Goal: Task Accomplishment & Management: Complete application form

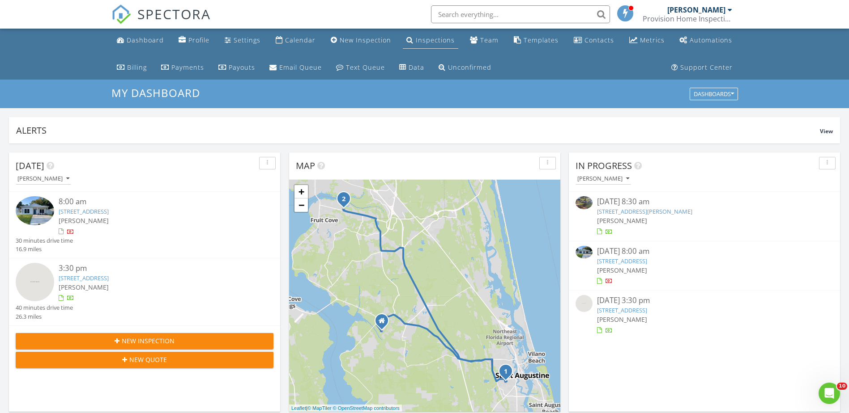
click at [410, 40] on div "Inspections" at bounding box center [409, 39] width 7 height 7
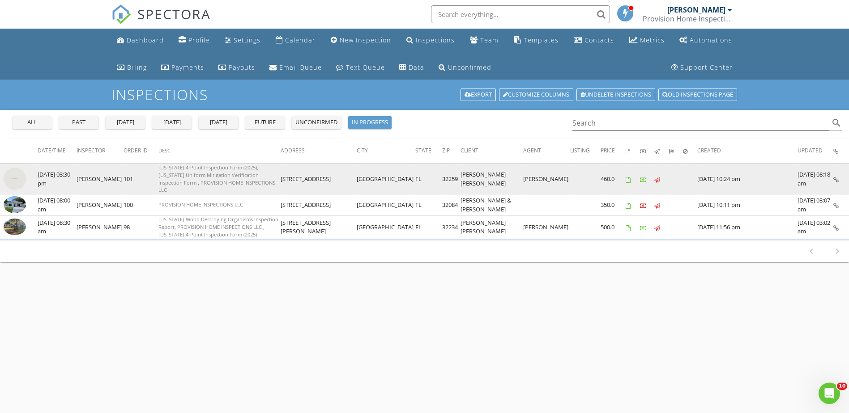
click at [13, 179] on img at bounding box center [15, 179] width 22 height 22
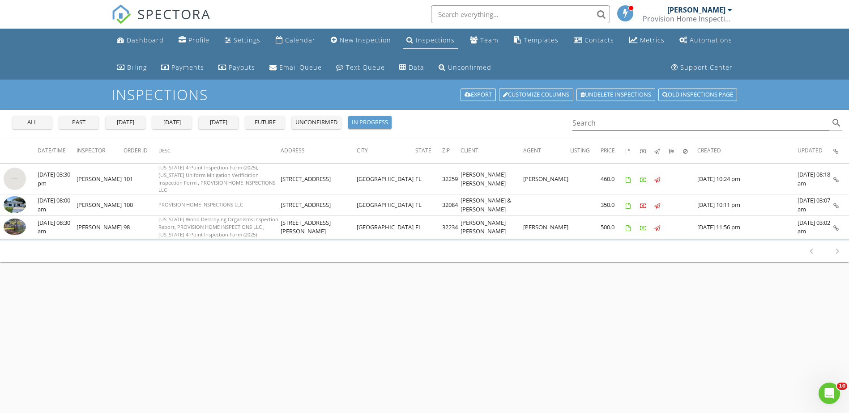
click at [430, 42] on div "Inspections" at bounding box center [435, 40] width 39 height 9
click at [228, 120] on div "tomorrow" at bounding box center [218, 122] width 32 height 9
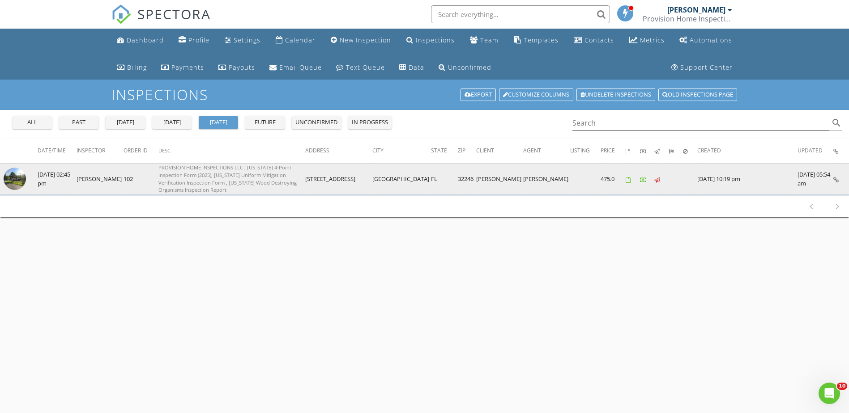
click at [13, 175] on img at bounding box center [15, 179] width 22 height 22
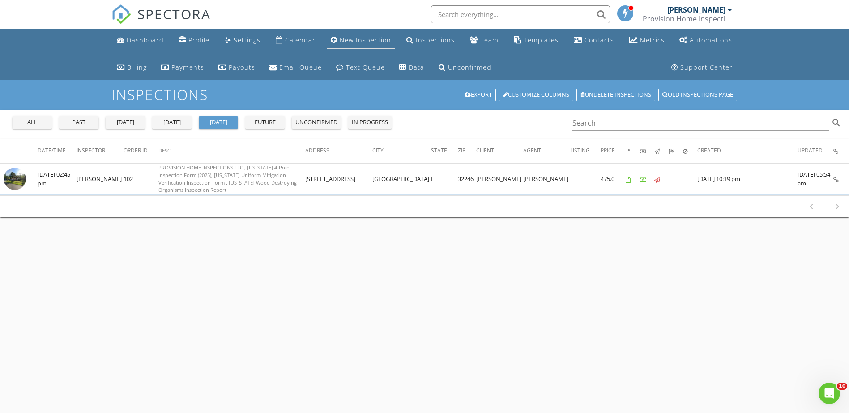
click at [366, 43] on div "New Inspection" at bounding box center [365, 40] width 51 height 9
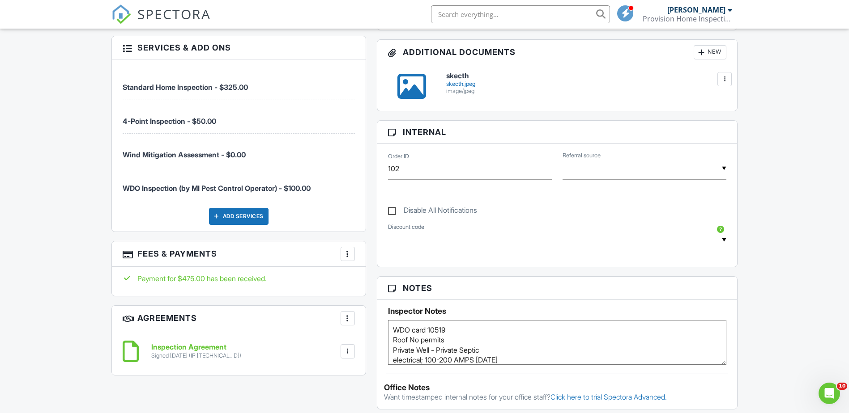
click at [351, 257] on div at bounding box center [347, 254] width 9 height 9
click at [374, 335] on li "View Invoice" at bounding box center [393, 326] width 94 height 22
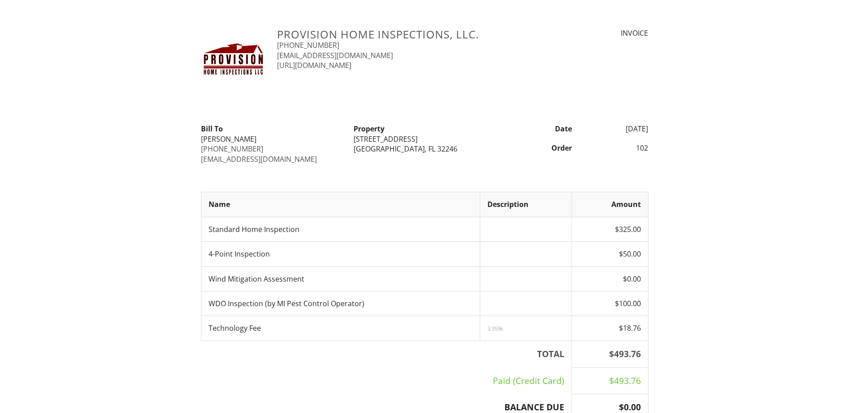
scroll to position [89, 0]
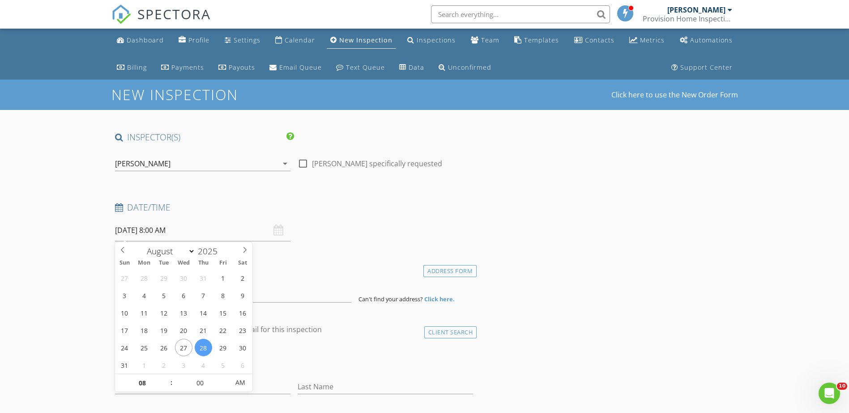
click at [168, 232] on input "[DATE] 8:00 AM" at bounding box center [202, 231] width 175 height 22
type input "[DATE] 8:00 AM"
click at [320, 264] on h4 "Location" at bounding box center [294, 269] width 358 height 12
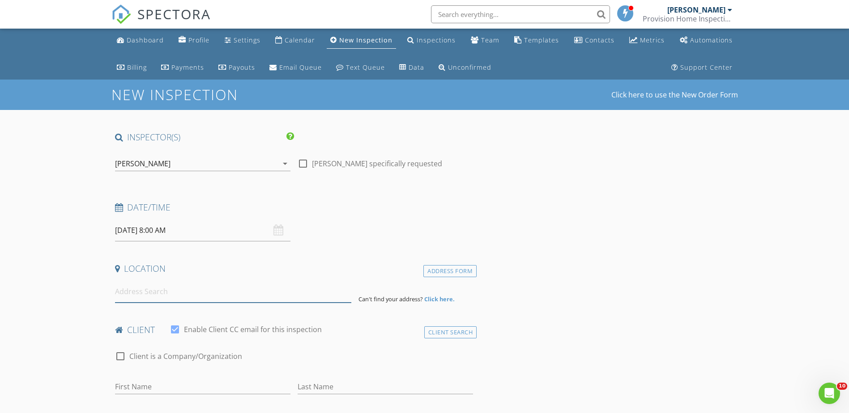
click at [192, 289] on input at bounding box center [233, 292] width 236 height 22
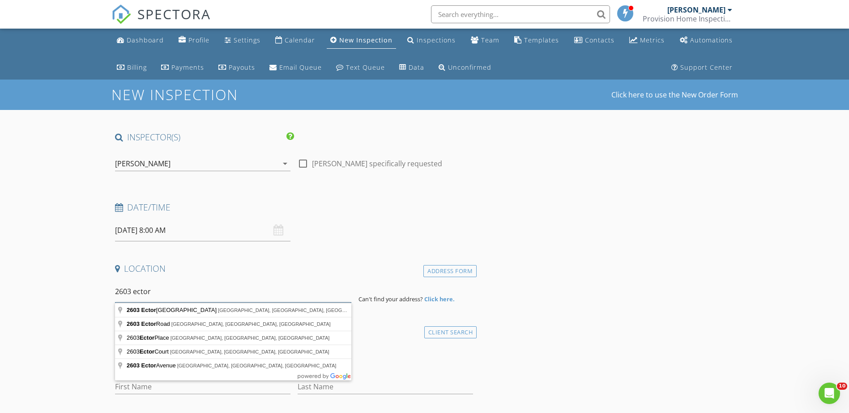
click at [155, 293] on input "2603 ector" at bounding box center [233, 292] width 236 height 22
type input "2603 Ector Road North, Jacksonville, FL, USA"
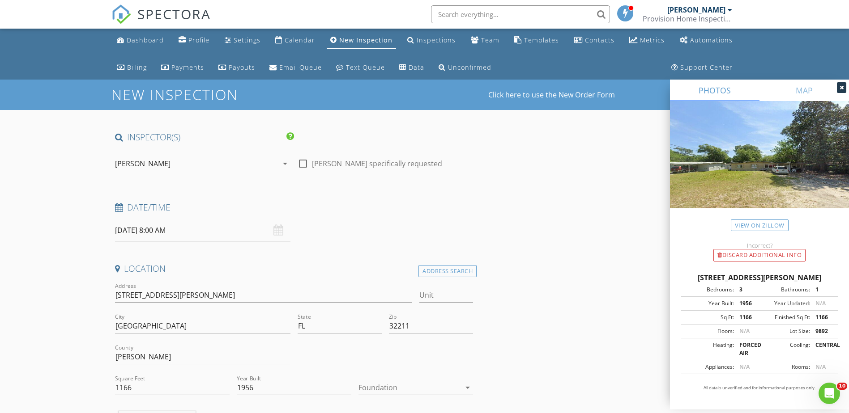
click at [727, 191] on img at bounding box center [759, 165] width 179 height 129
click at [729, 183] on img at bounding box center [759, 165] width 179 height 129
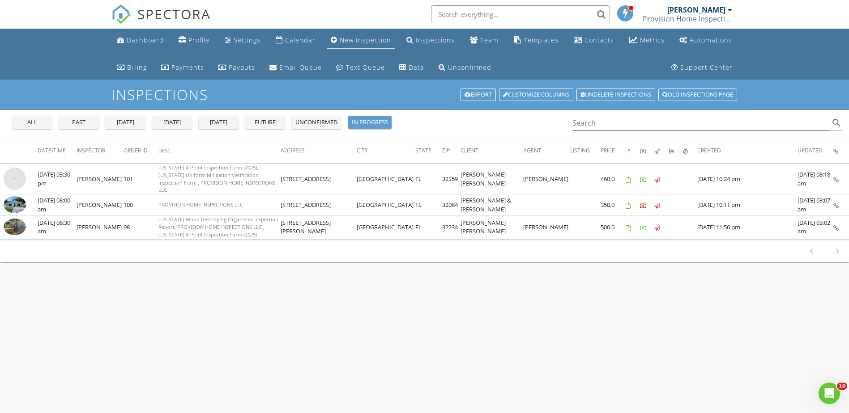
click at [379, 43] on div "New Inspection" at bounding box center [365, 40] width 51 height 9
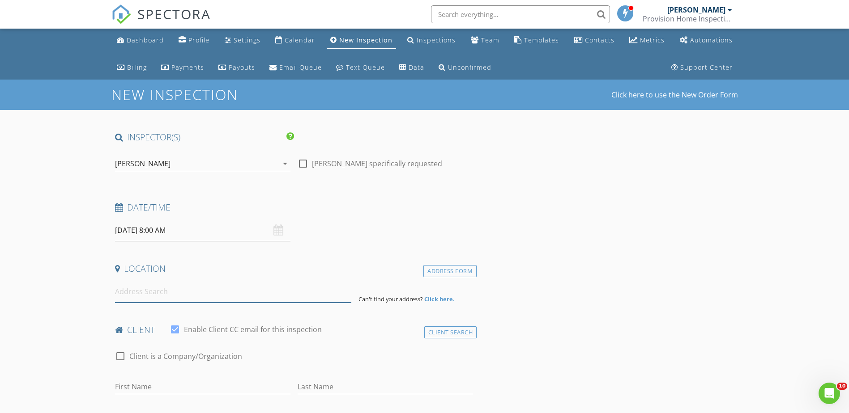
click at [149, 284] on input at bounding box center [233, 292] width 236 height 22
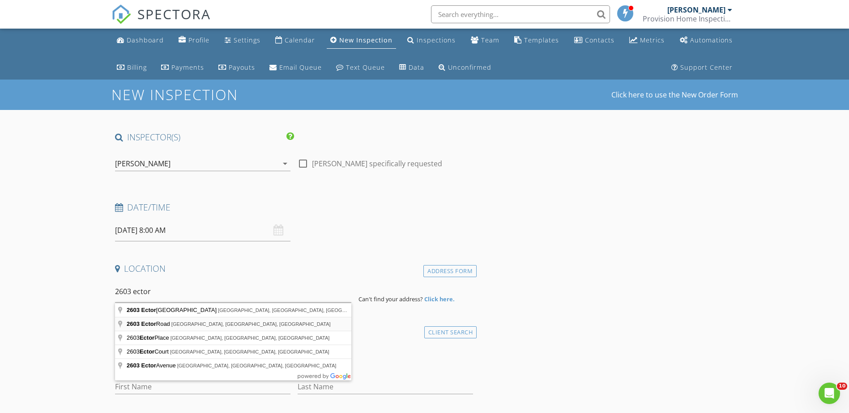
type input "[STREET_ADDRESS]"
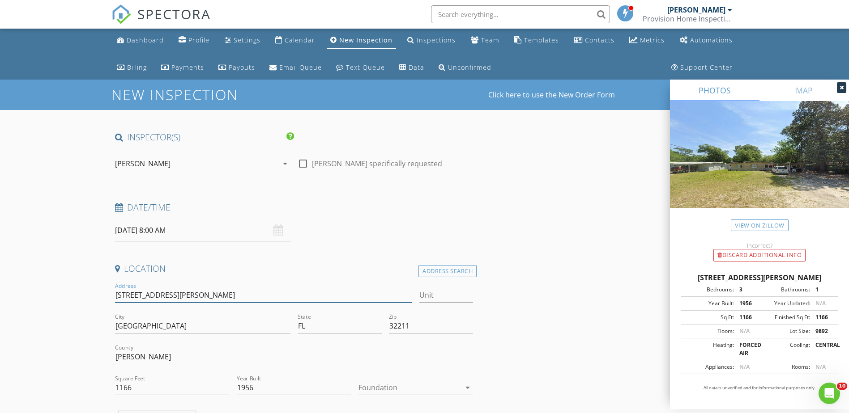
click at [186, 292] on input "[STREET_ADDRESS][PERSON_NAME]" at bounding box center [264, 295] width 298 height 15
drag, startPoint x: 152, startPoint y: 296, endPoint x: 165, endPoint y: 296, distance: 13.0
click at [165, 296] on input "[STREET_ADDRESS][PERSON_NAME]" at bounding box center [264, 295] width 298 height 15
type input "2603 Ector"
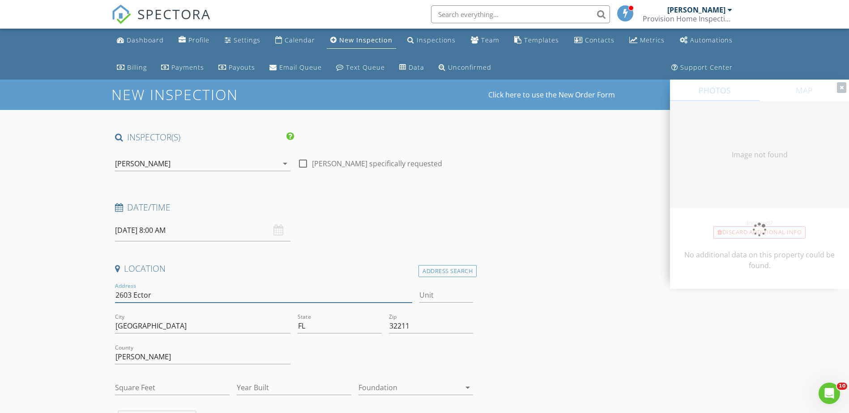
type input "1166"
type input "1956"
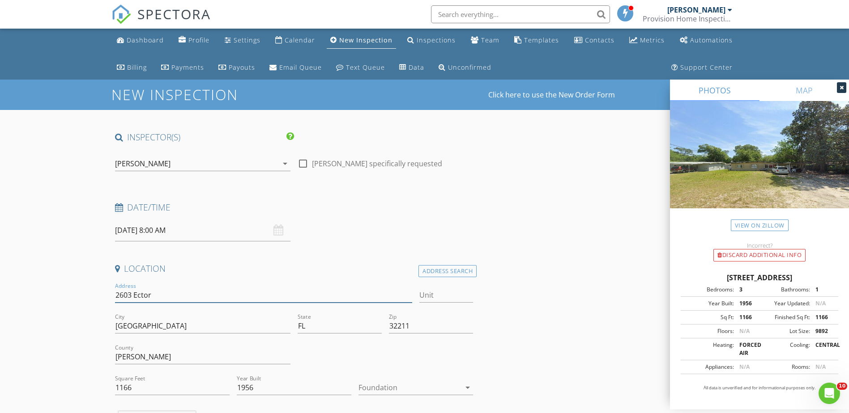
type input "2603 Ector"
click at [713, 179] on img at bounding box center [759, 165] width 179 height 129
